Goal: Task Accomplishment & Management: Manage account settings

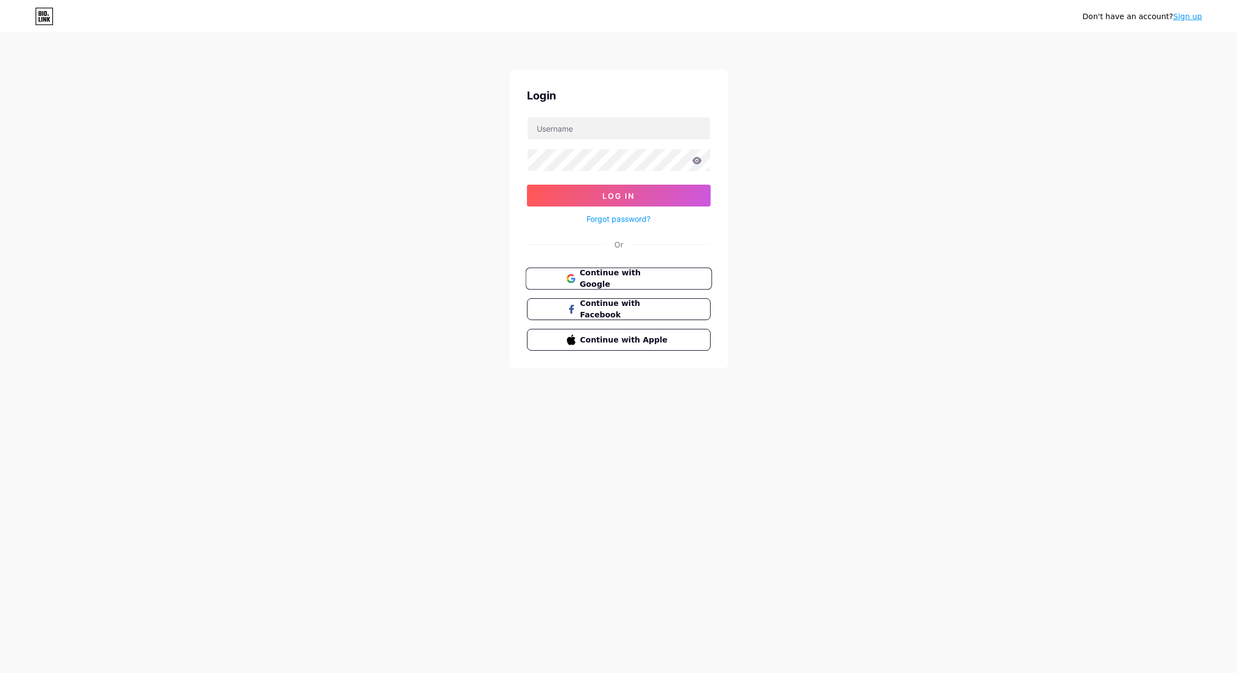
click at [648, 285] on button "Continue with Google" at bounding box center [618, 279] width 186 height 22
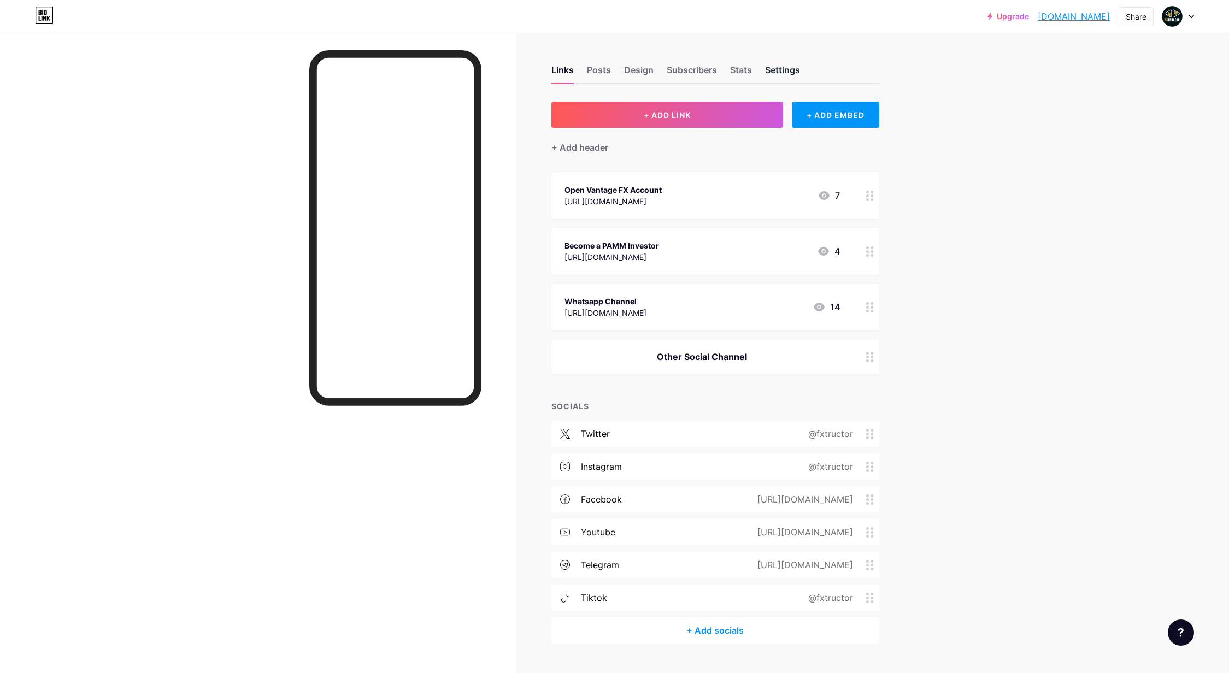
click at [798, 72] on div "Settings" at bounding box center [782, 73] width 35 height 20
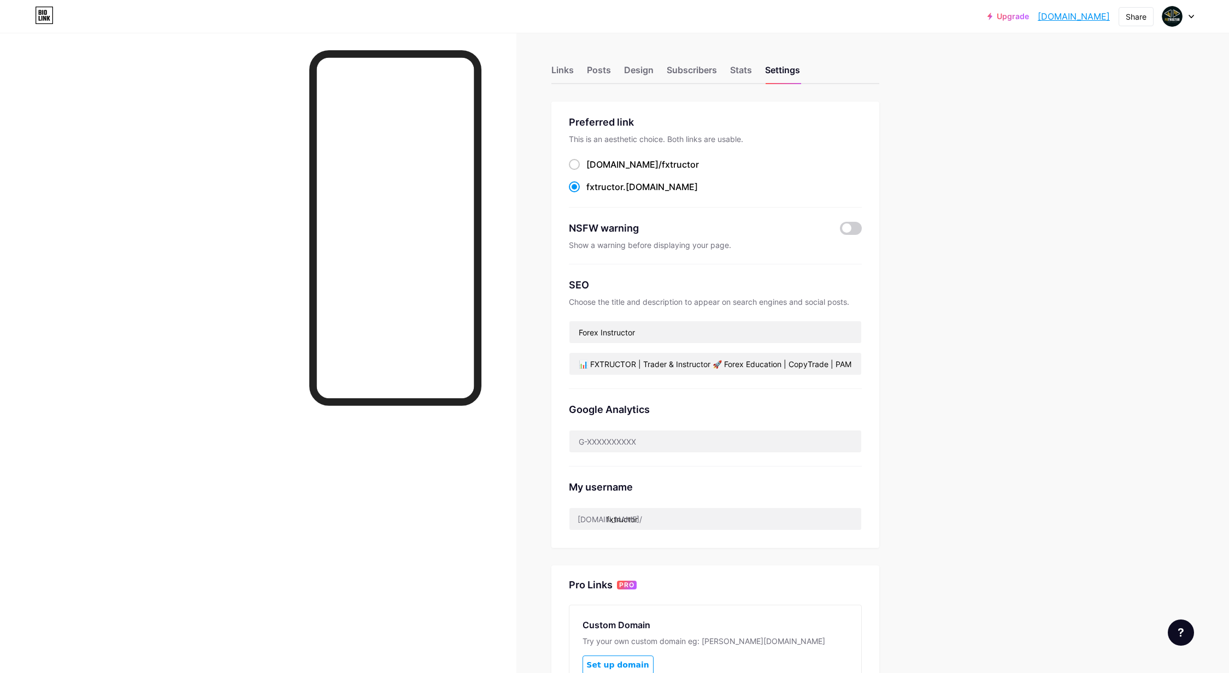
click at [1195, 15] on div "Upgrade fxtructor.bio.l... fxtructor.bio.link Share Switch accounts Forex Instr…" at bounding box center [614, 17] width 1229 height 20
click at [1193, 18] on icon at bounding box center [1191, 17] width 5 height 4
click at [1089, 154] on li "Logout" at bounding box center [1126, 154] width 136 height 30
